Goal: Navigation & Orientation: Find specific page/section

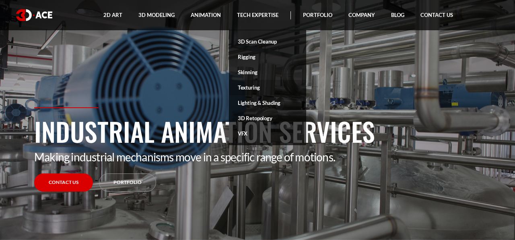
click at [247, 86] on link "Texturing" at bounding box center [267, 87] width 77 height 15
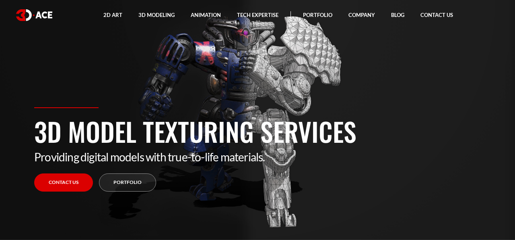
click at [422, 83] on section "3D Model Texturing Services Providing digital models with true-to-life material…" at bounding box center [257, 120] width 515 height 240
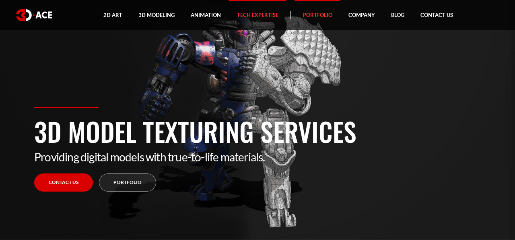
click at [321, 14] on link "Portfolio" at bounding box center [318, 15] width 46 height 30
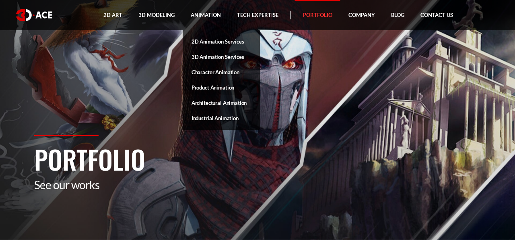
click at [206, 85] on link "Product Animation" at bounding box center [221, 87] width 77 height 15
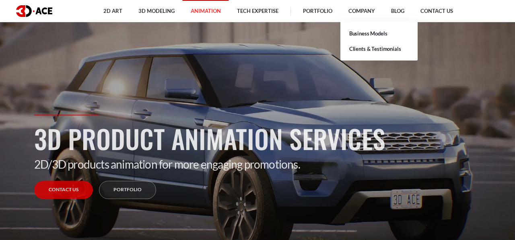
scroll to position [27, 0]
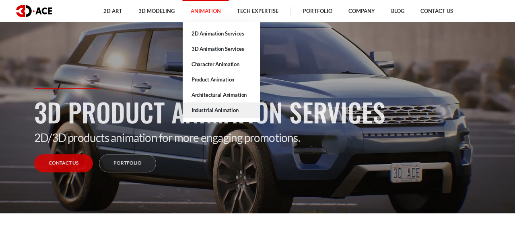
click at [203, 108] on link "Industrial Animation" at bounding box center [221, 109] width 77 height 15
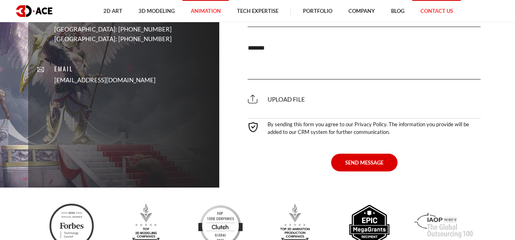
scroll to position [2805, 0]
